Goal: Task Accomplishment & Management: Use online tool/utility

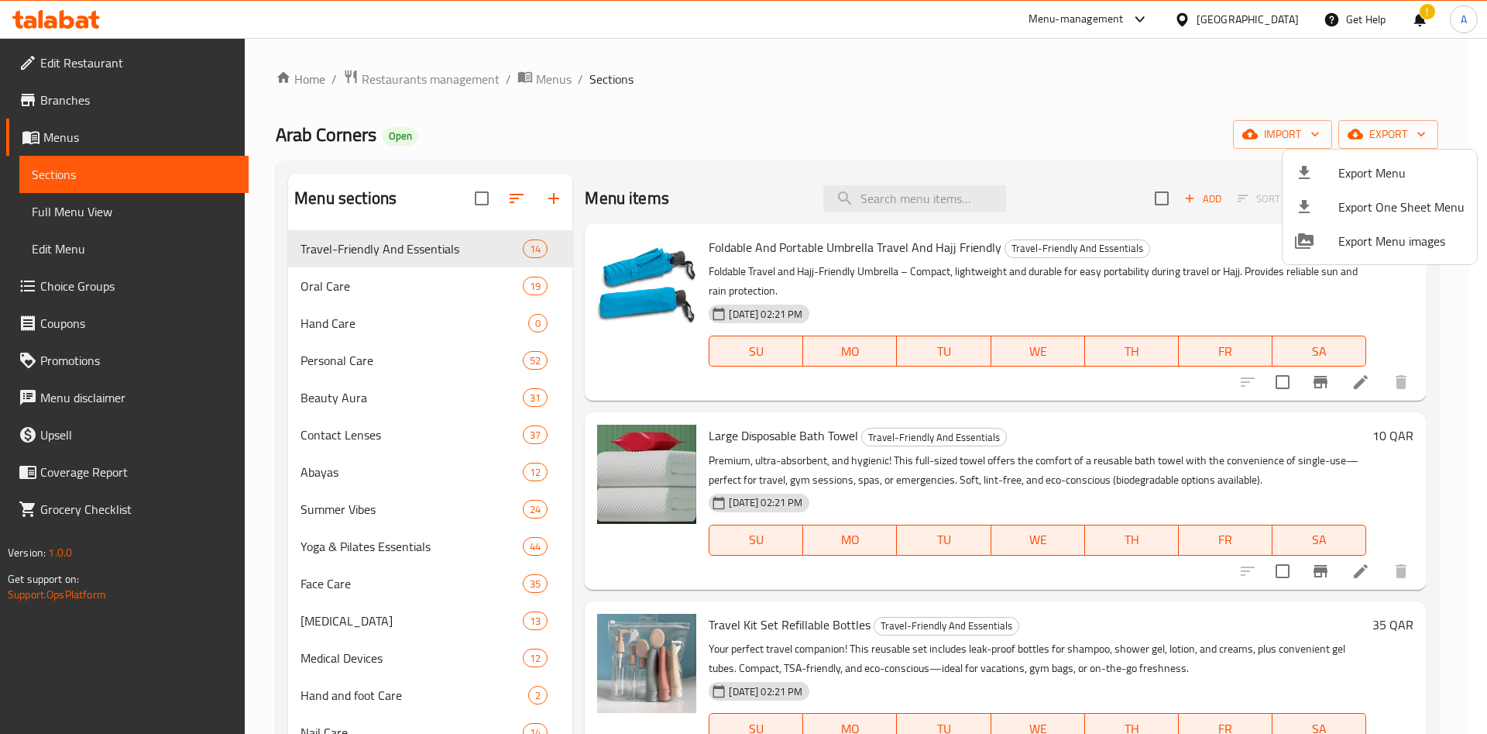
click at [1284, 127] on div at bounding box center [743, 367] width 1487 height 734
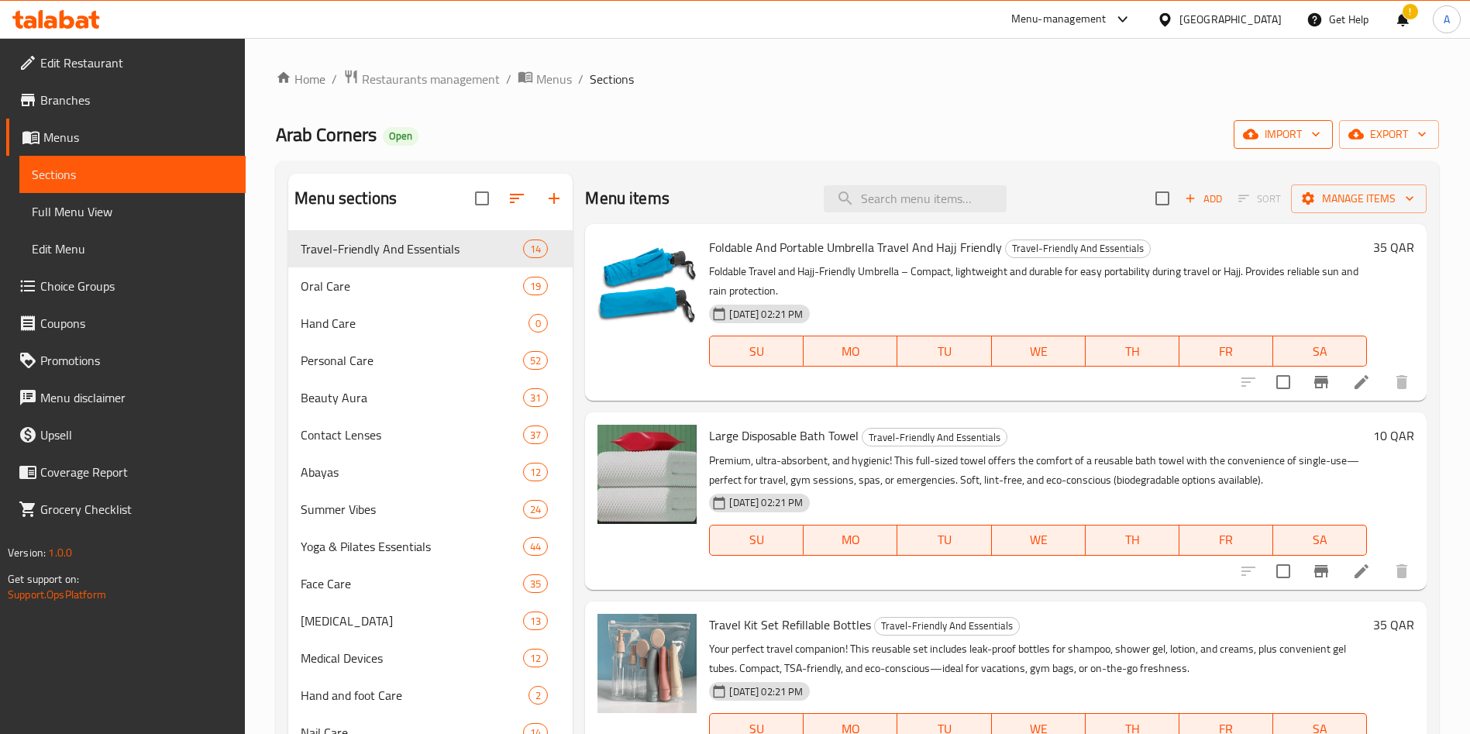
click at [1288, 136] on span "import" at bounding box center [1283, 134] width 74 height 19
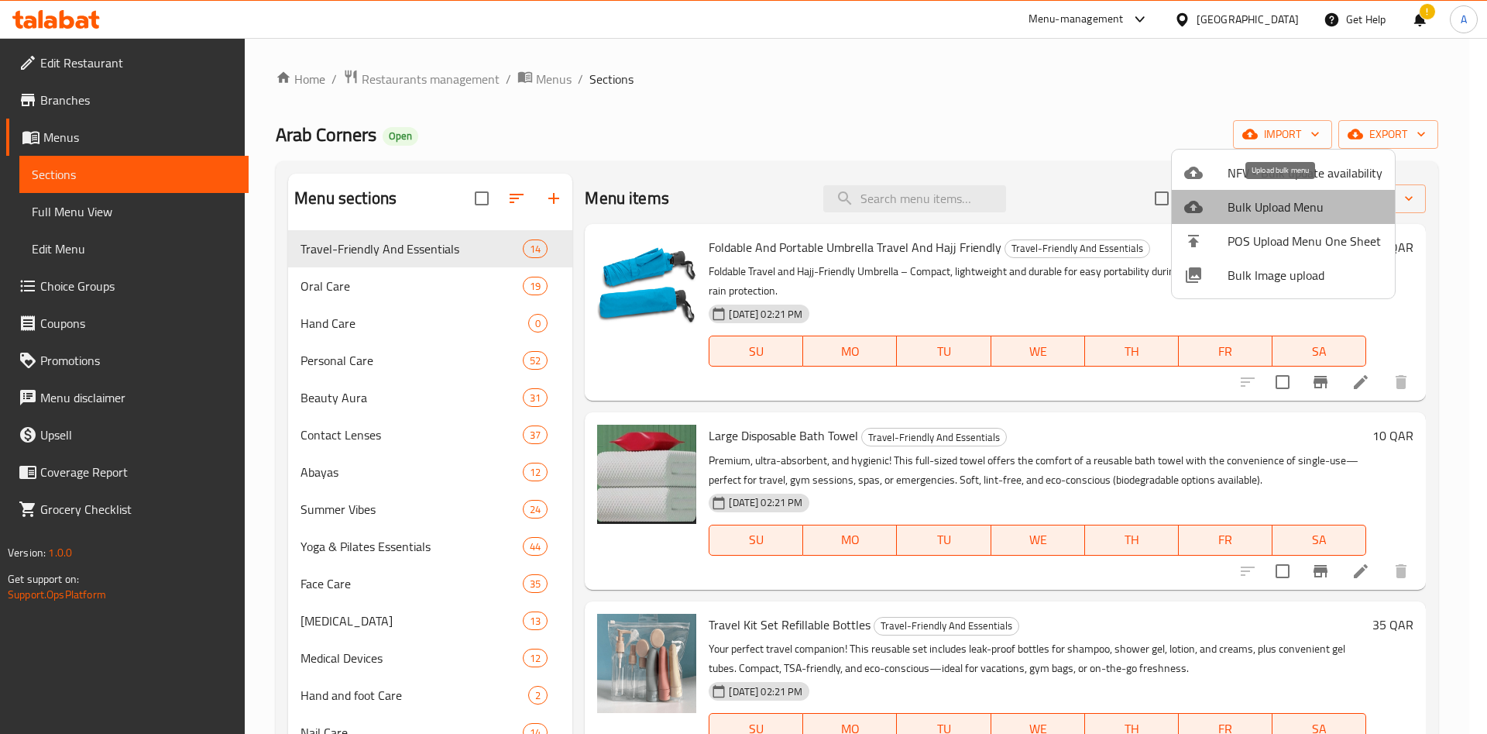
click at [1300, 199] on span "Bulk Upload Menu" at bounding box center [1305, 207] width 155 height 19
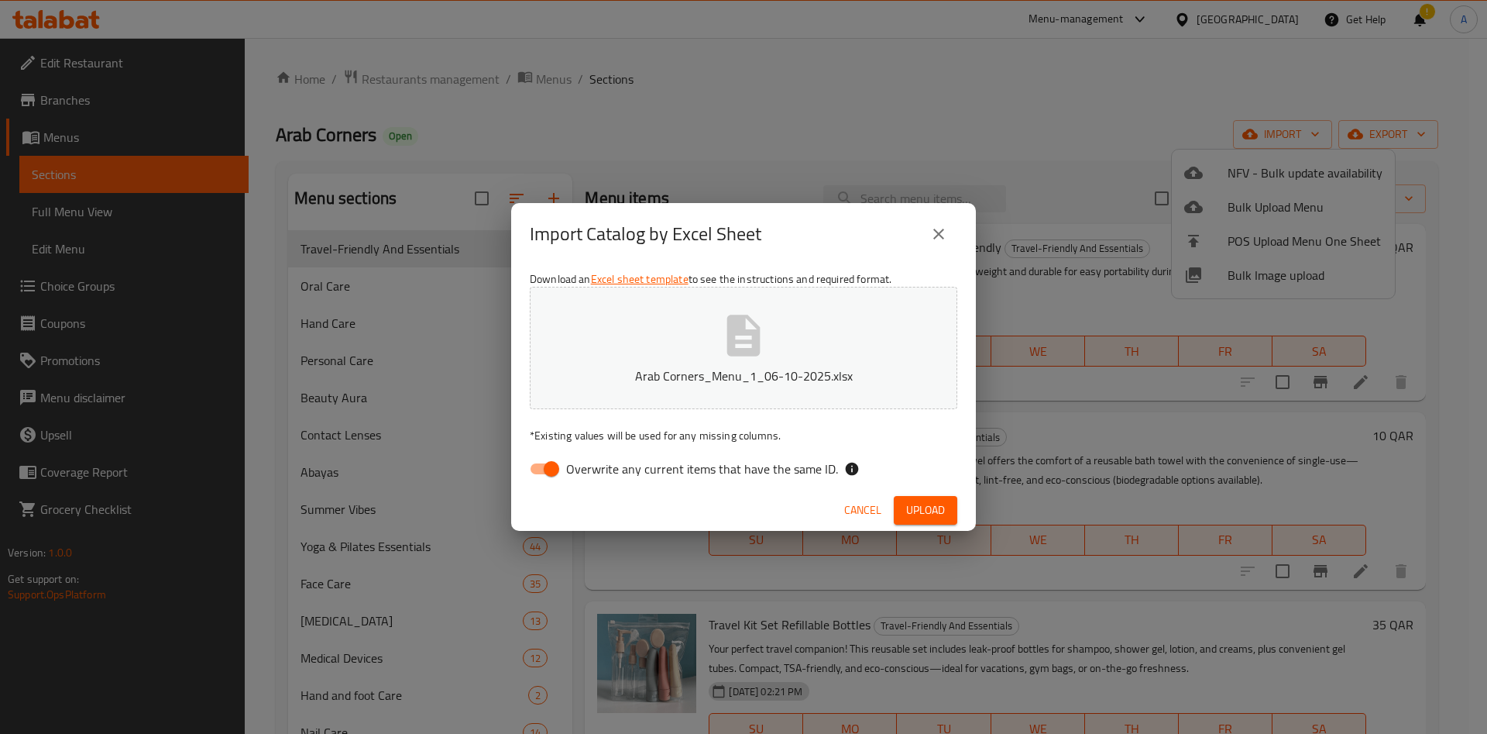
click at [745, 234] on h2 "Import Catalog by Excel Sheet" at bounding box center [646, 234] width 232 height 25
click at [549, 469] on input "Overwrite any current items that have the same ID." at bounding box center [551, 468] width 88 height 29
checkbox input "false"
click at [927, 500] on span "Upload" at bounding box center [925, 509] width 39 height 19
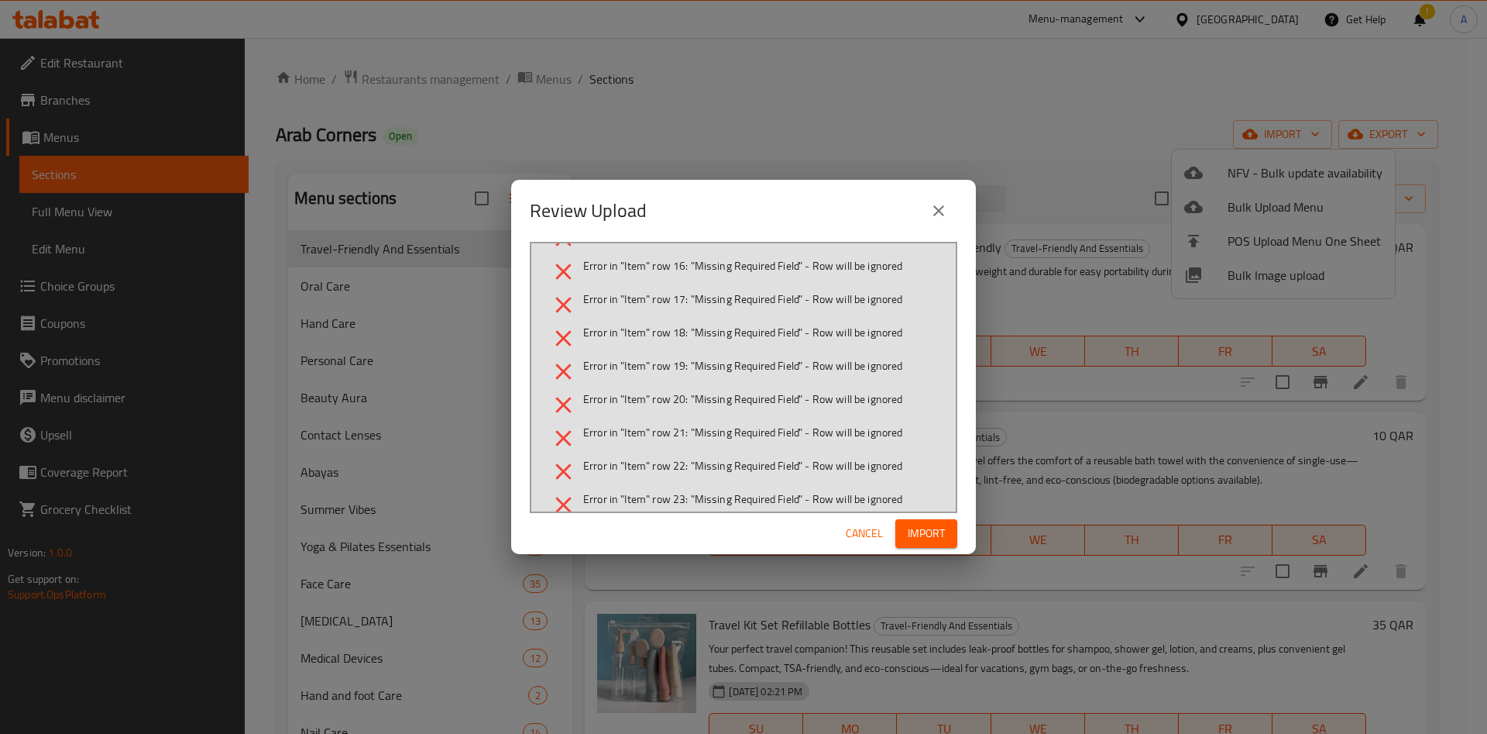
scroll to position [683, 0]
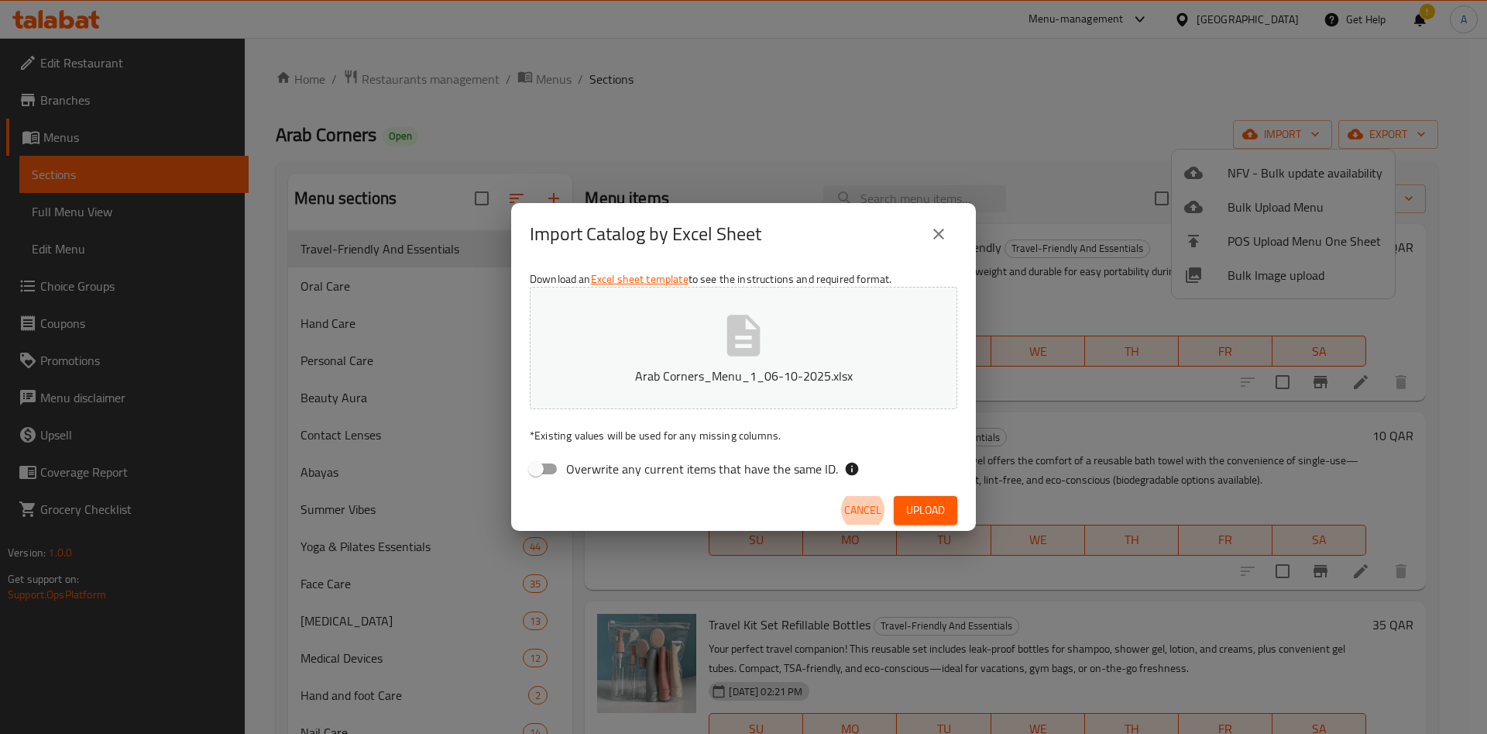
click at [940, 225] on icon "close" at bounding box center [939, 234] width 19 height 19
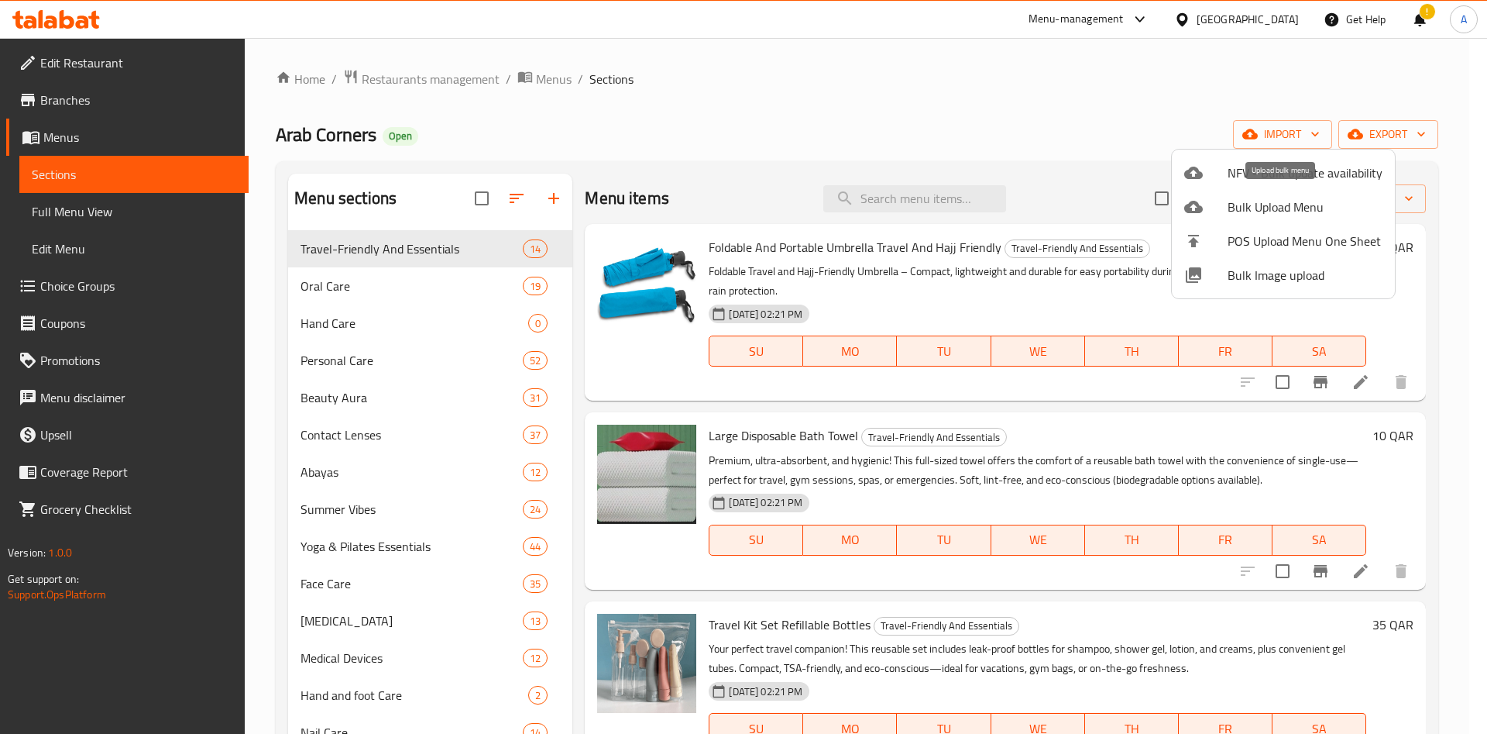
click at [1281, 205] on span "Bulk Upload Menu" at bounding box center [1305, 207] width 155 height 19
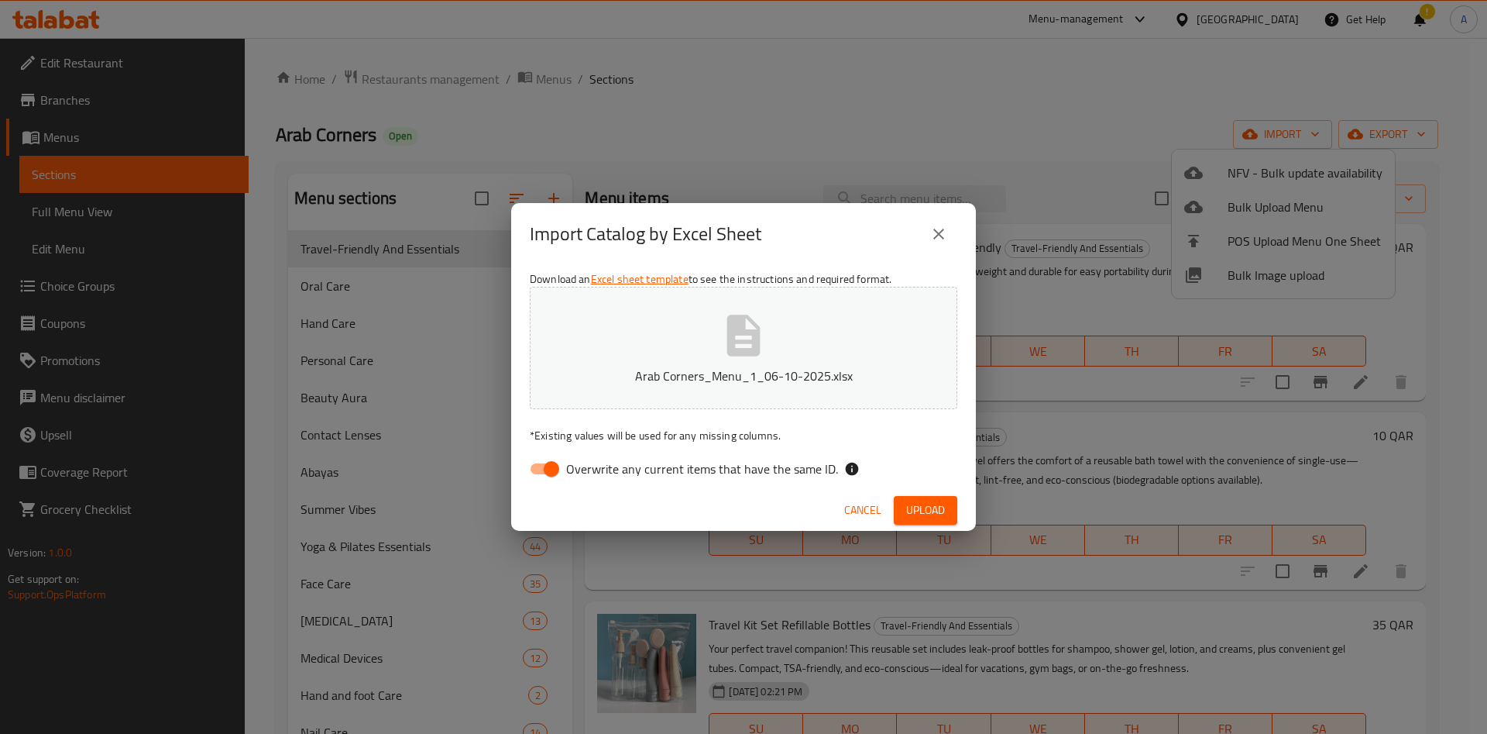
click at [547, 465] on input "Overwrite any current items that have the same ID." at bounding box center [551, 468] width 88 height 29
checkbox input "false"
click at [926, 508] on span "Upload" at bounding box center [925, 509] width 39 height 19
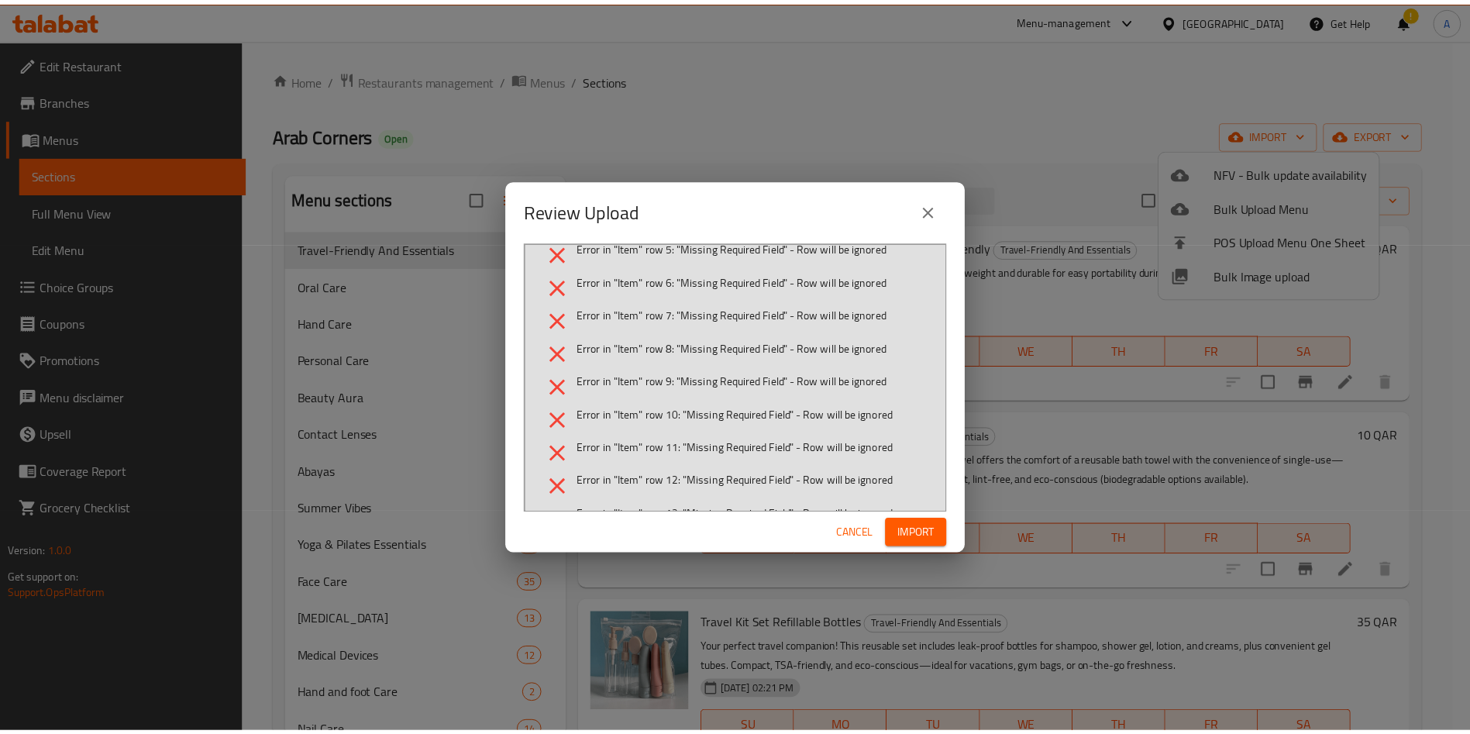
scroll to position [0, 0]
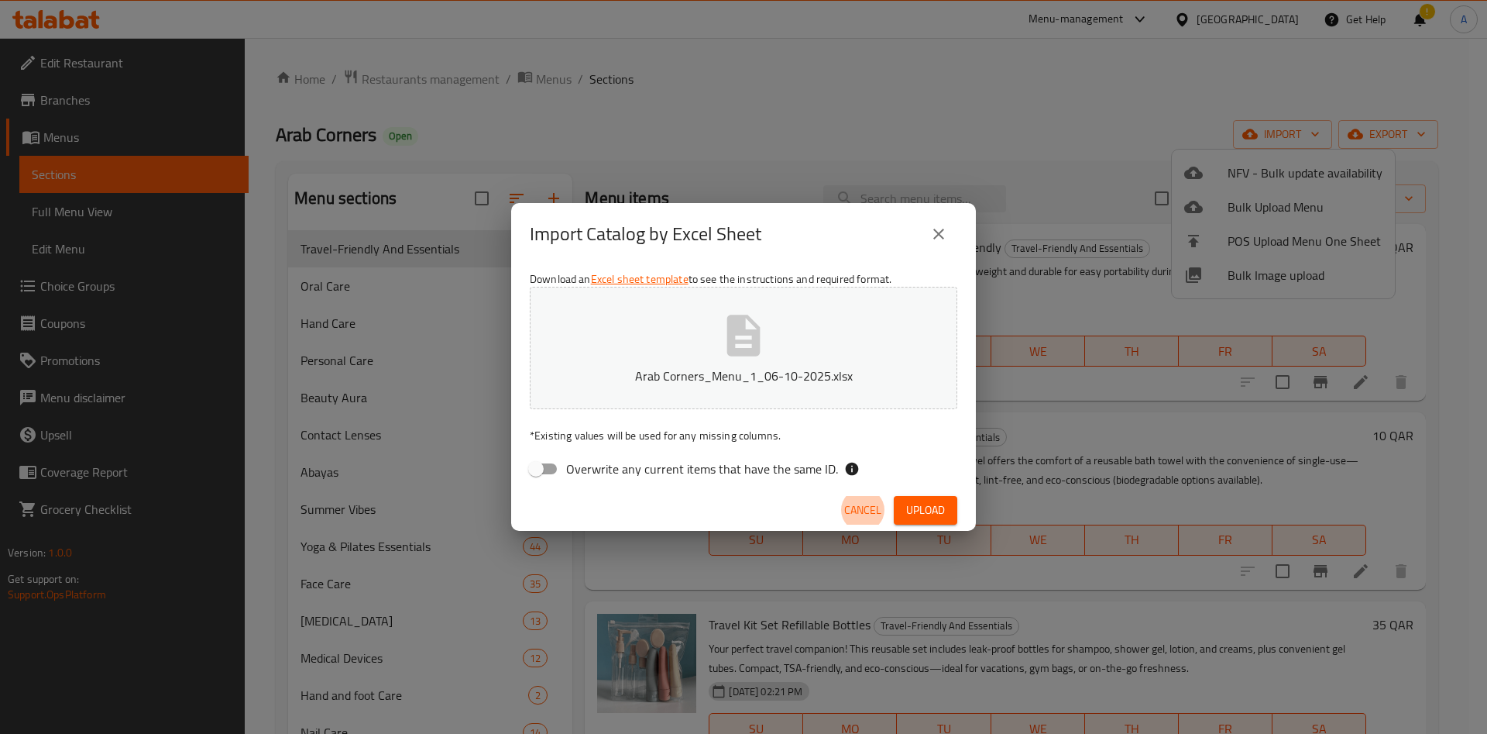
click at [923, 233] on button "close" at bounding box center [938, 233] width 37 height 37
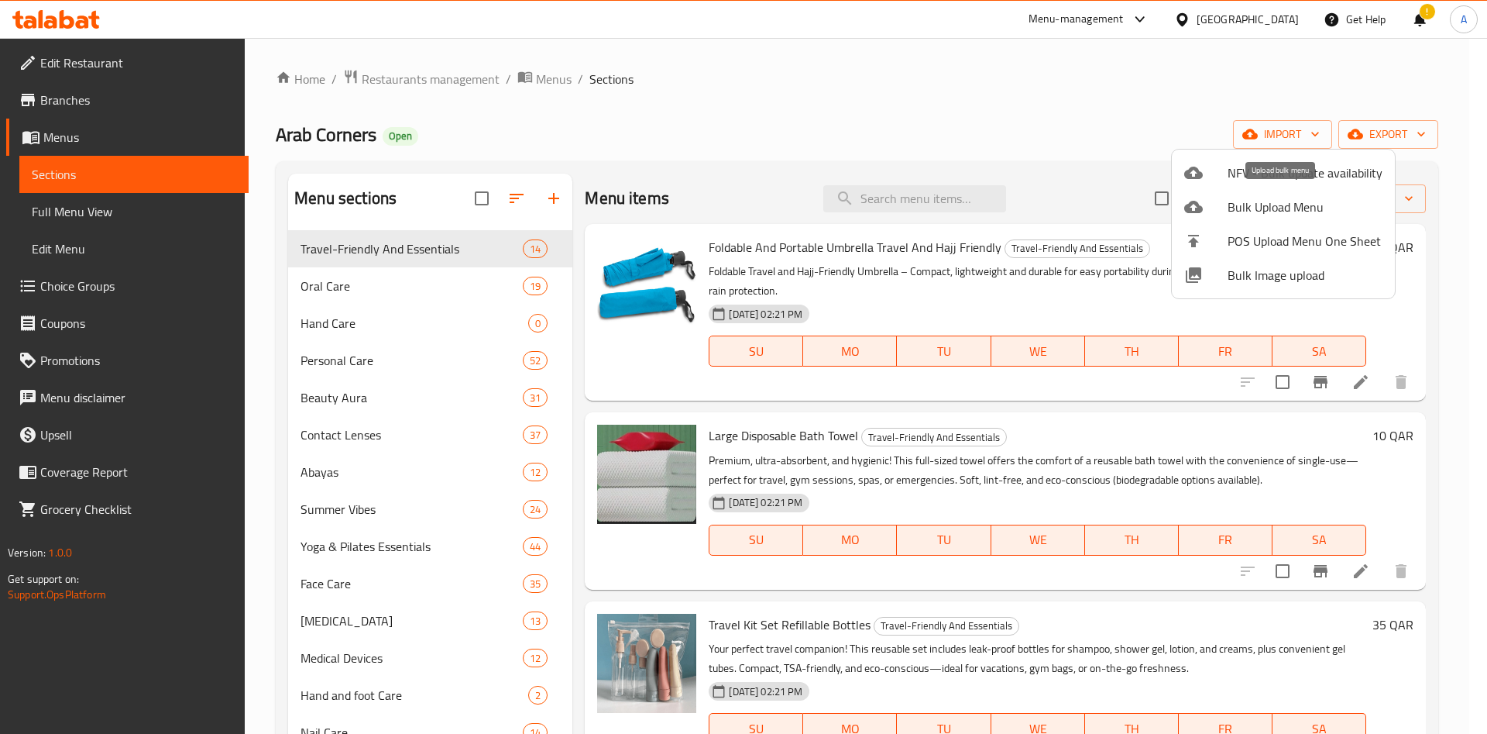
click at [1340, 209] on span "Bulk Upload Menu" at bounding box center [1305, 207] width 155 height 19
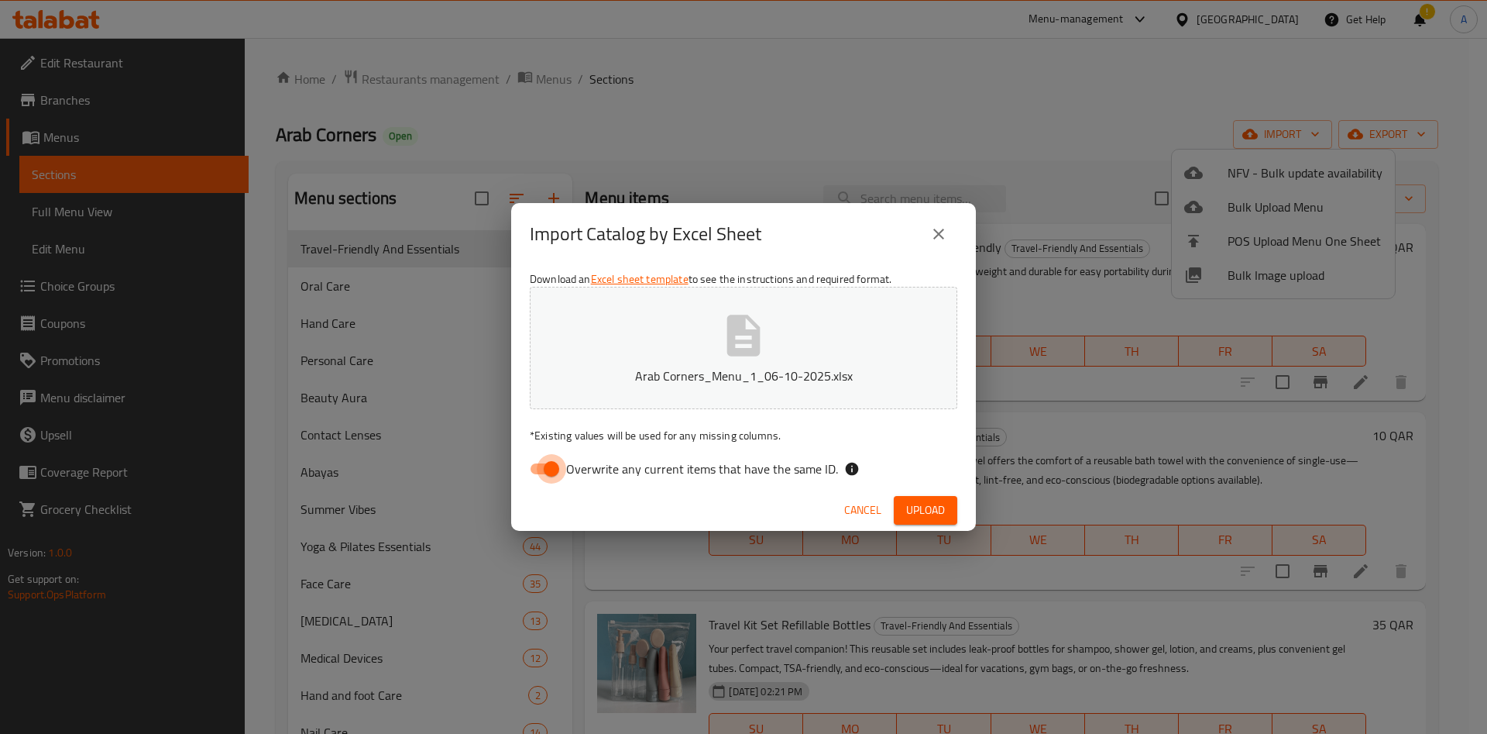
click at [549, 473] on input "Overwrite any current items that have the same ID." at bounding box center [551, 468] width 88 height 29
checkbox input "false"
click at [939, 504] on span "Upload" at bounding box center [925, 509] width 39 height 19
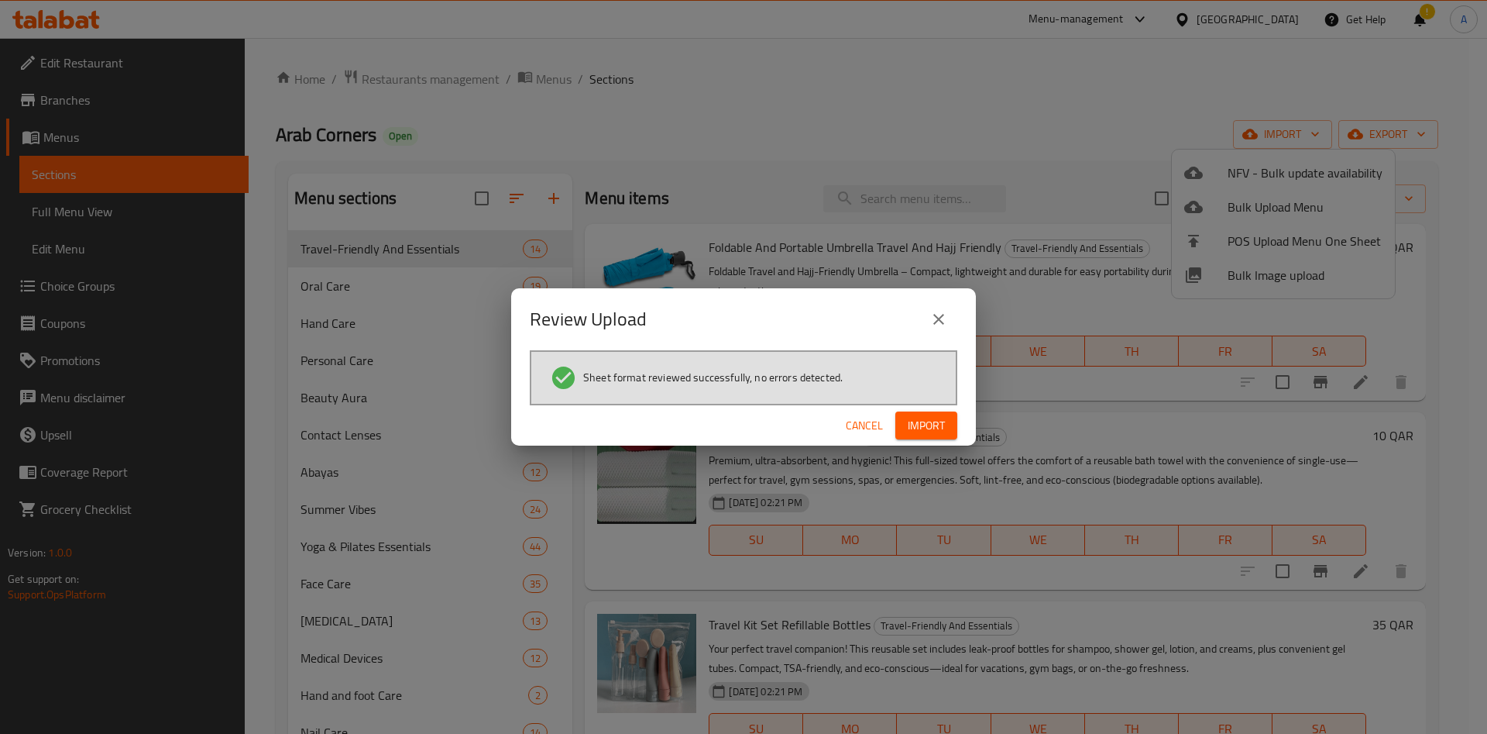
click at [937, 428] on span "Import" at bounding box center [926, 425] width 37 height 19
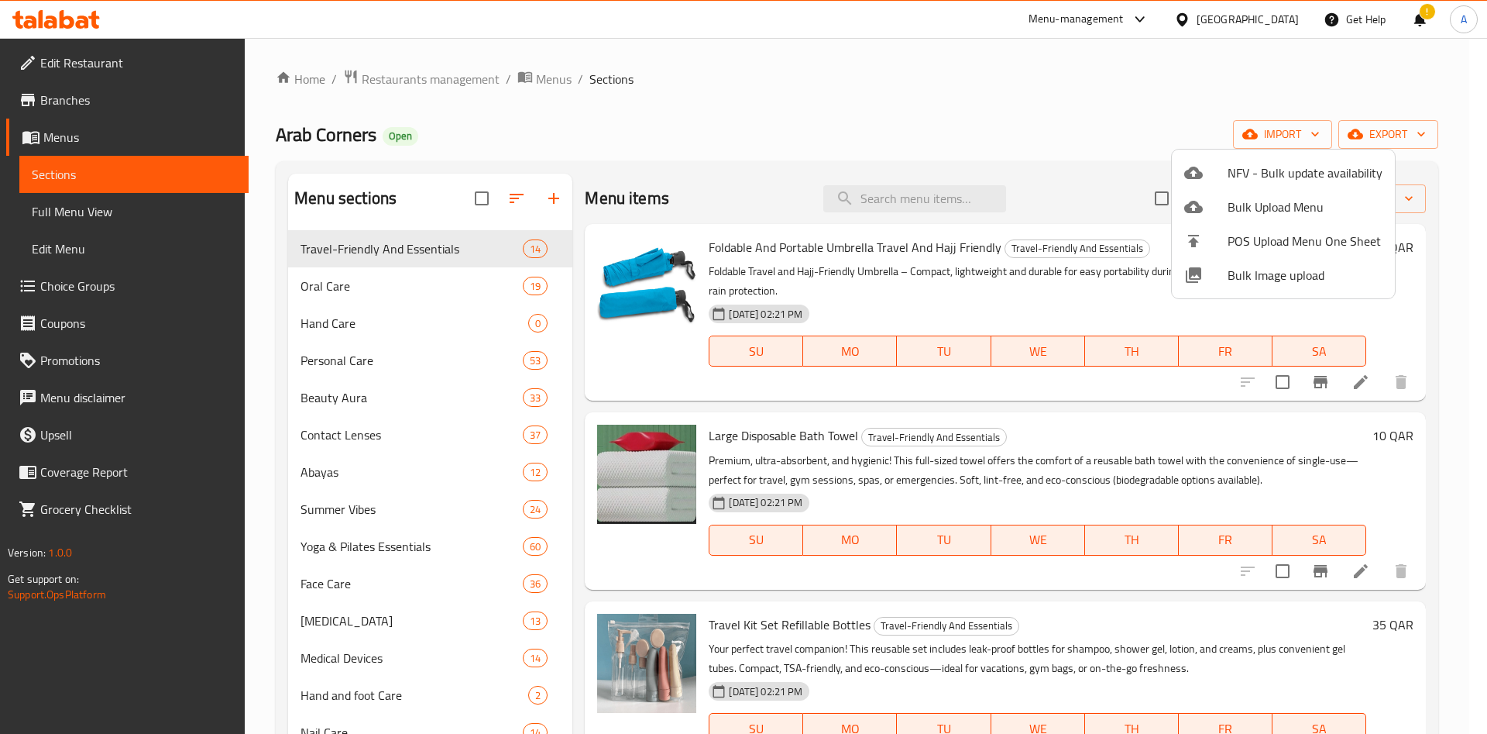
click at [895, 190] on div at bounding box center [743, 367] width 1487 height 734
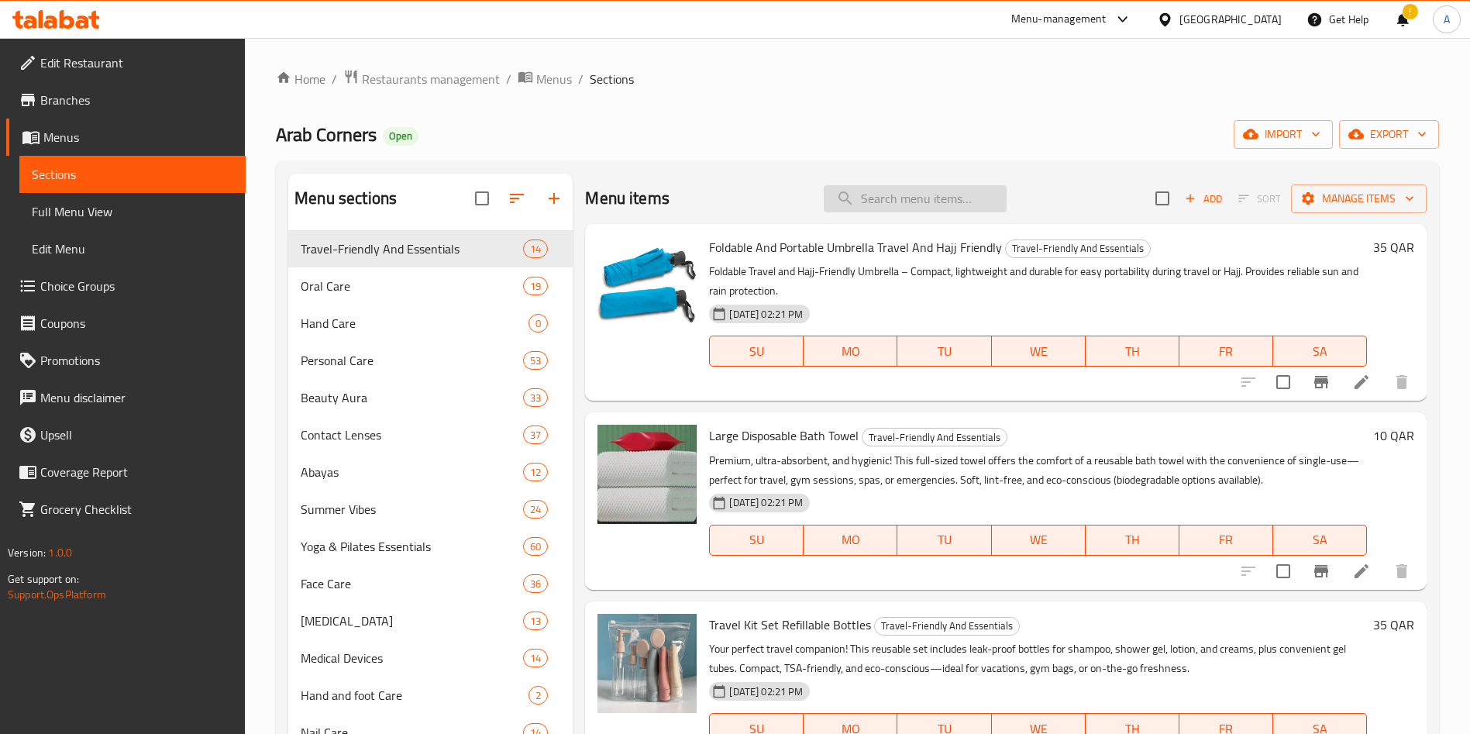
paste input "Dola Hair Wax Stick 75G"
click at [898, 198] on input "search" at bounding box center [915, 198] width 183 height 27
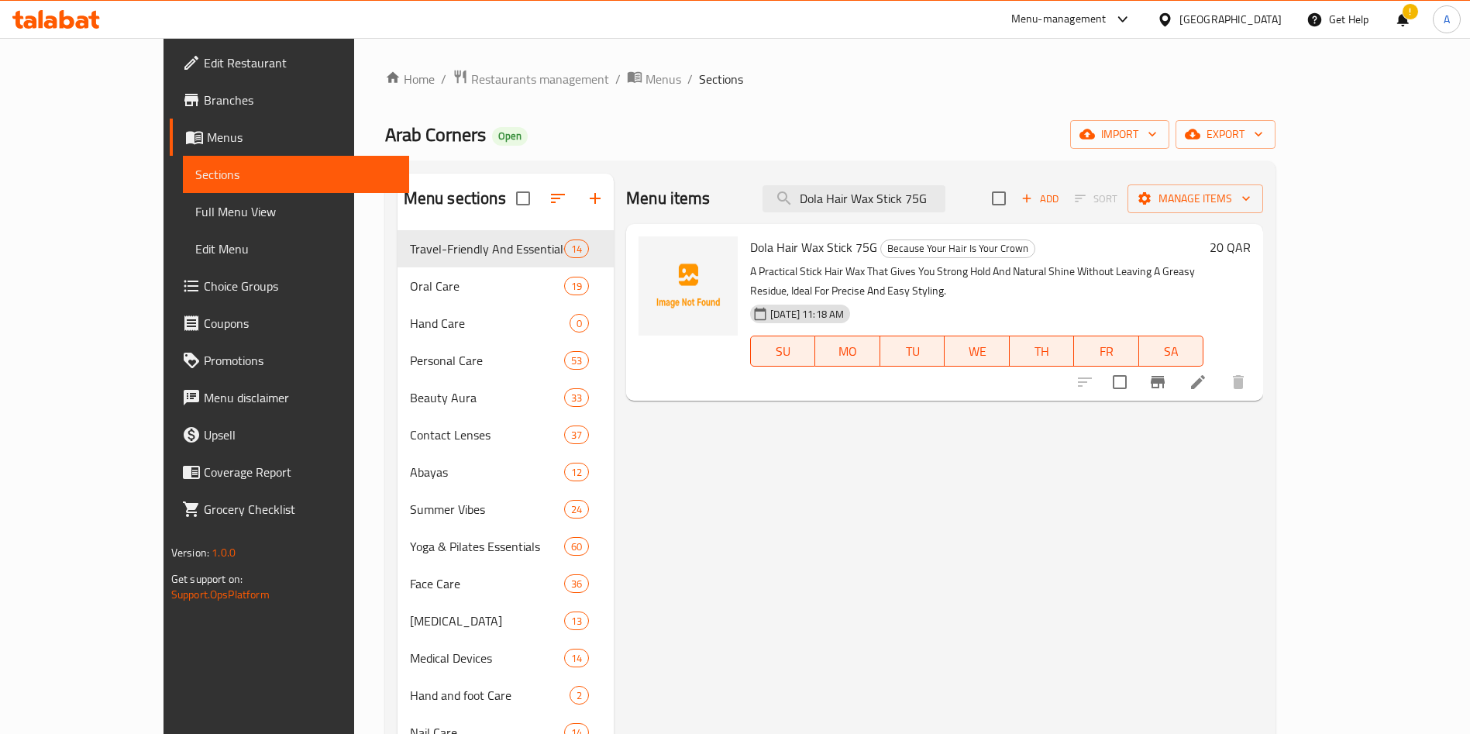
type input "Dola Hair Wax Stick 75G"
